Goal: Use online tool/utility: Use online tool/utility

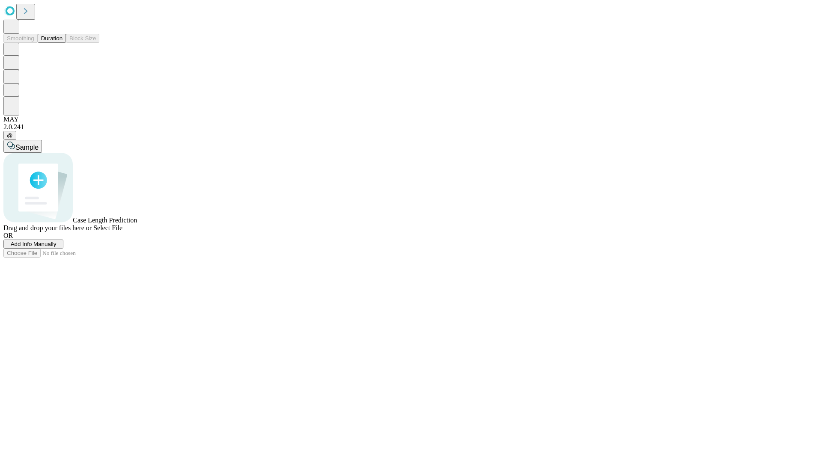
click at [63, 43] on button "Duration" at bounding box center [52, 38] width 28 height 9
click at [39, 144] on span "Sample" at bounding box center [26, 147] width 23 height 7
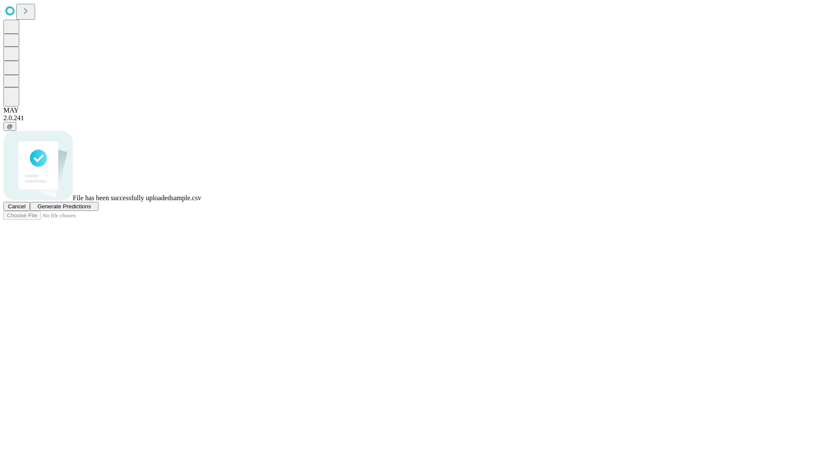
click at [91, 210] on span "Generate Predictions" at bounding box center [64, 206] width 54 height 6
